Goal: Navigation & Orientation: Find specific page/section

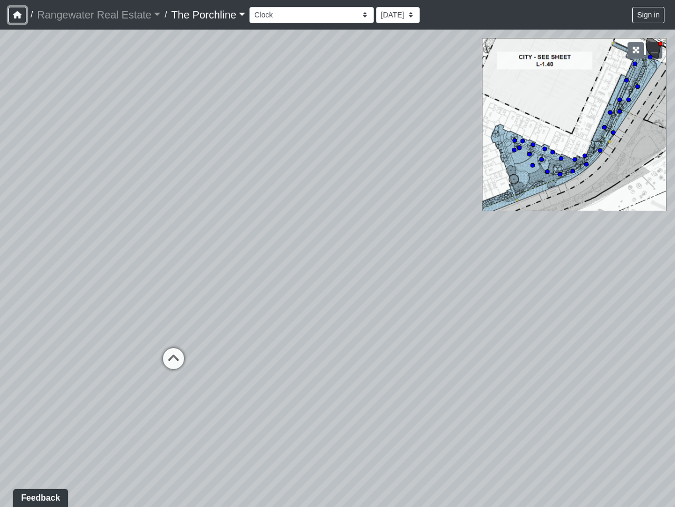
click at [17, 15] on icon "button" at bounding box center [17, 14] width 8 height 7
click at [649, 15] on button "Sign in" at bounding box center [649, 15] width 32 height 16
click at [636, 50] on icon "button" at bounding box center [636, 49] width 7 height 7
click at [659, 46] on circle at bounding box center [661, 44] width 4 height 4
click at [174, 358] on icon at bounding box center [174, 364] width 32 height 32
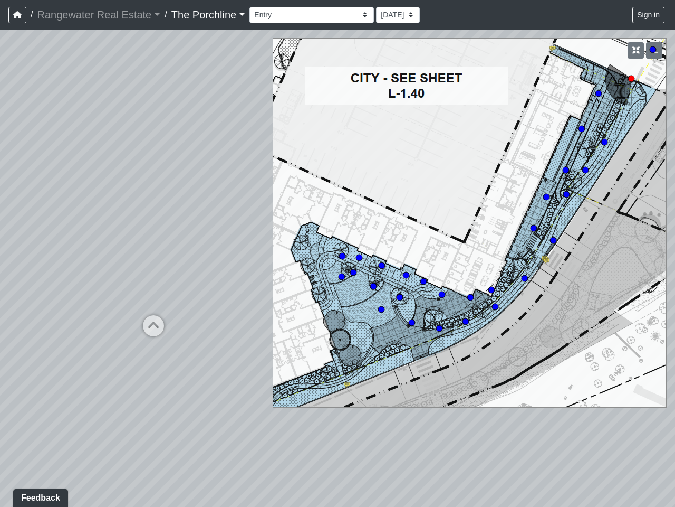
select select "qCBw96Jw3V9nArrf8ZJNJJ"
